Goal: Transaction & Acquisition: Purchase product/service

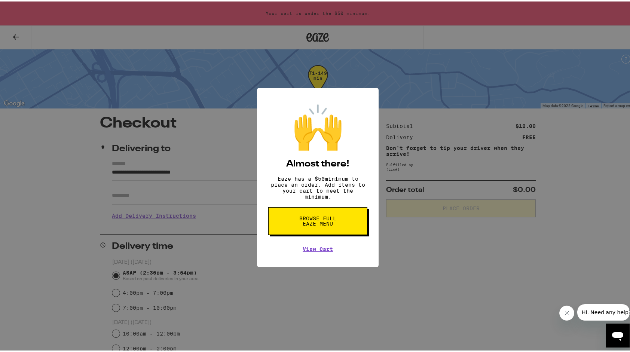
click at [313, 222] on span "Browse full Eaze Menu" at bounding box center [317, 219] width 39 height 10
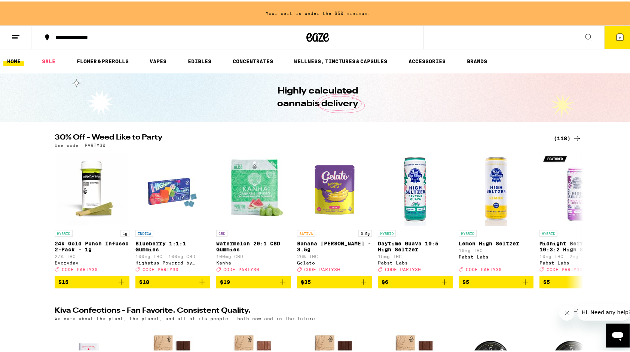
click at [563, 138] on div "(118)" at bounding box center [567, 136] width 28 height 9
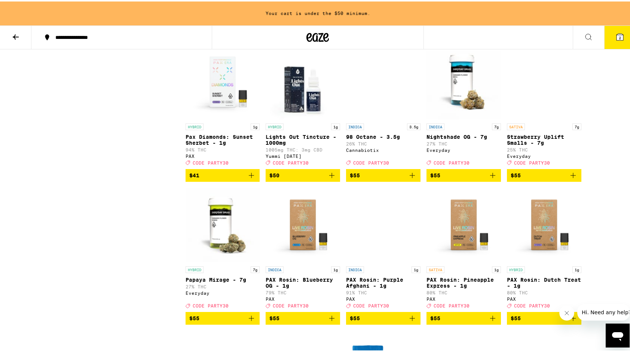
scroll to position [3387, 0]
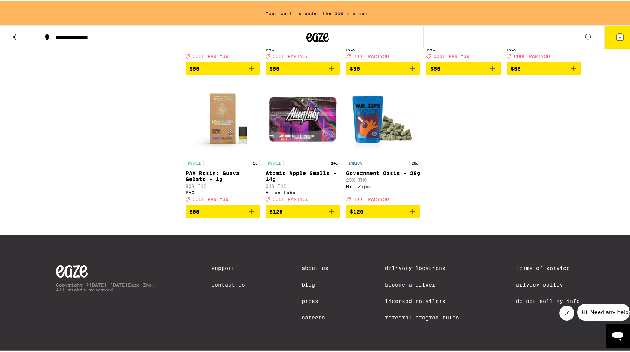
click at [620, 36] on button "2" at bounding box center [619, 35] width 31 height 23
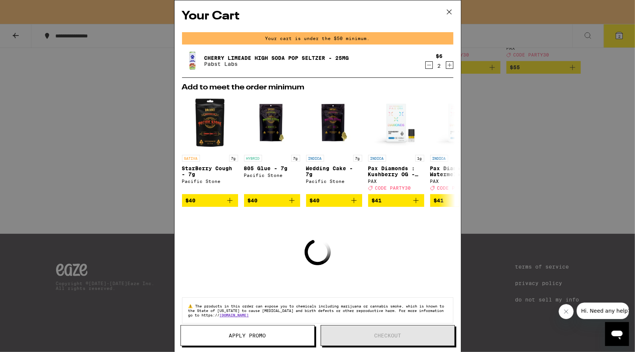
click at [447, 11] on icon at bounding box center [449, 11] width 11 height 11
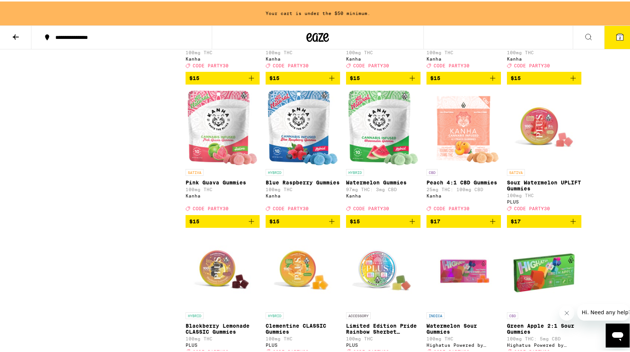
scroll to position [748, 0]
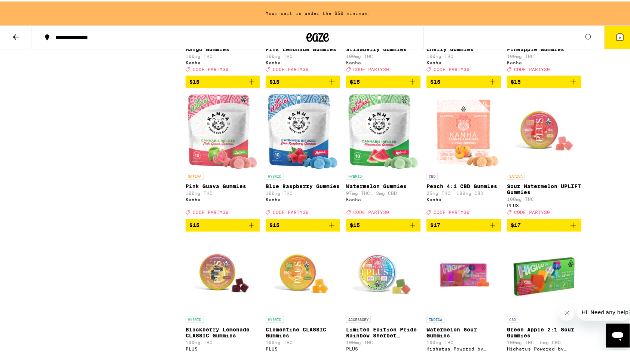
click at [619, 34] on span "2" at bounding box center [620, 36] width 2 height 4
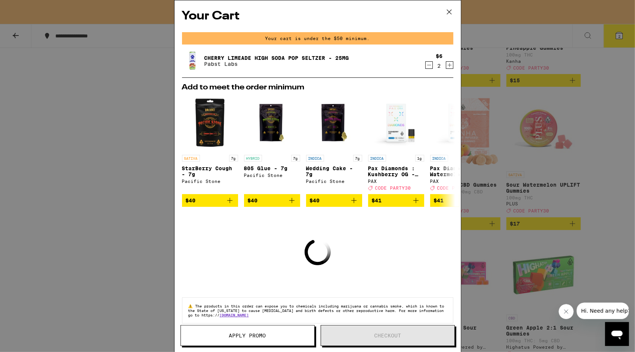
click at [447, 11] on icon at bounding box center [449, 11] width 11 height 11
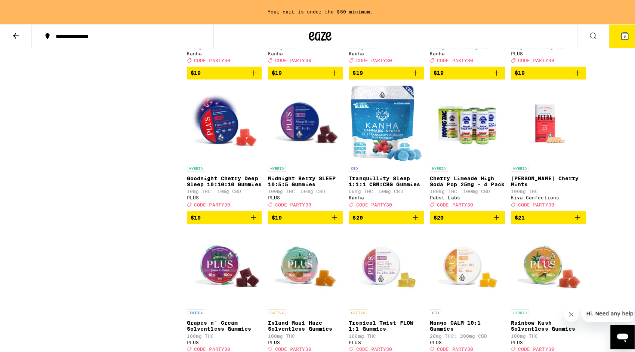
scroll to position [1360, 0]
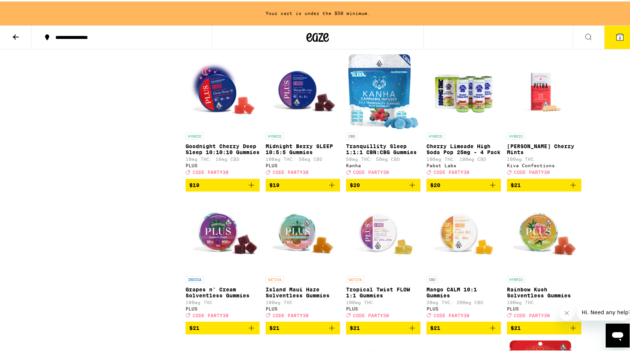
click at [489, 188] on icon "Add to bag" at bounding box center [492, 183] width 9 height 9
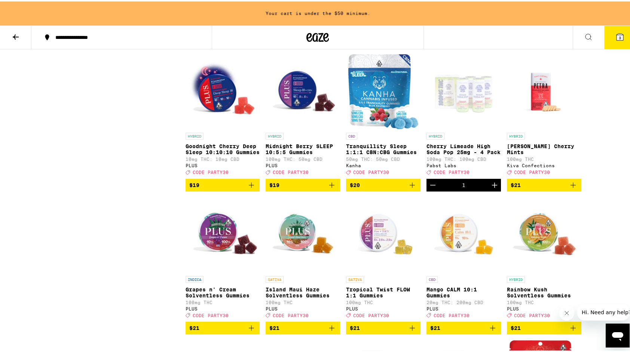
click at [610, 40] on button "3" at bounding box center [619, 35] width 31 height 23
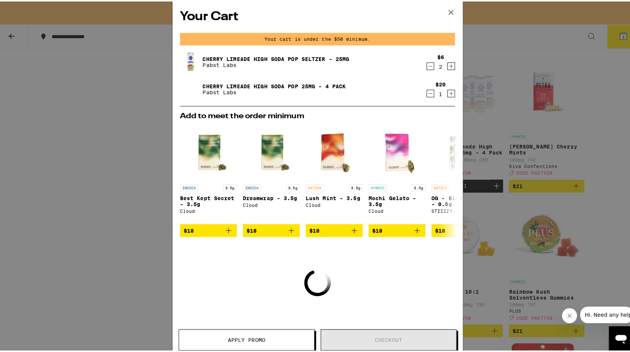
scroll to position [1360, 0]
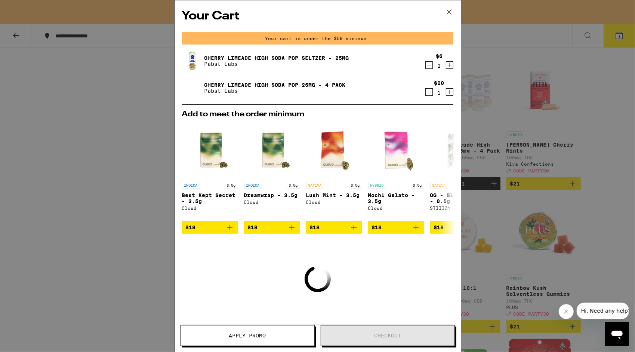
click at [426, 67] on icon "Decrement" at bounding box center [429, 65] width 7 height 9
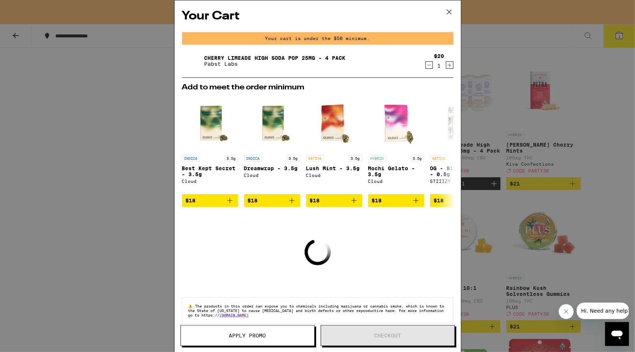
click at [451, 10] on icon at bounding box center [449, 11] width 11 height 11
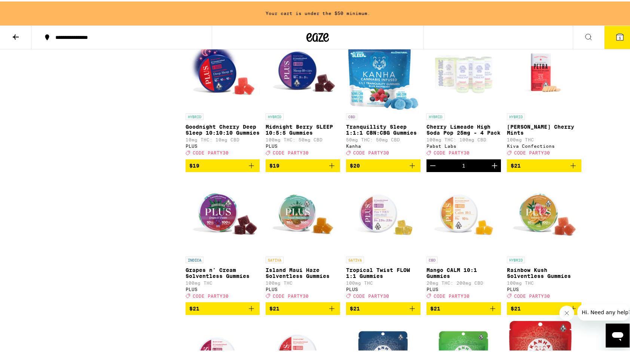
scroll to position [1390, 0]
